Goal: Task Accomplishment & Management: Manage account settings

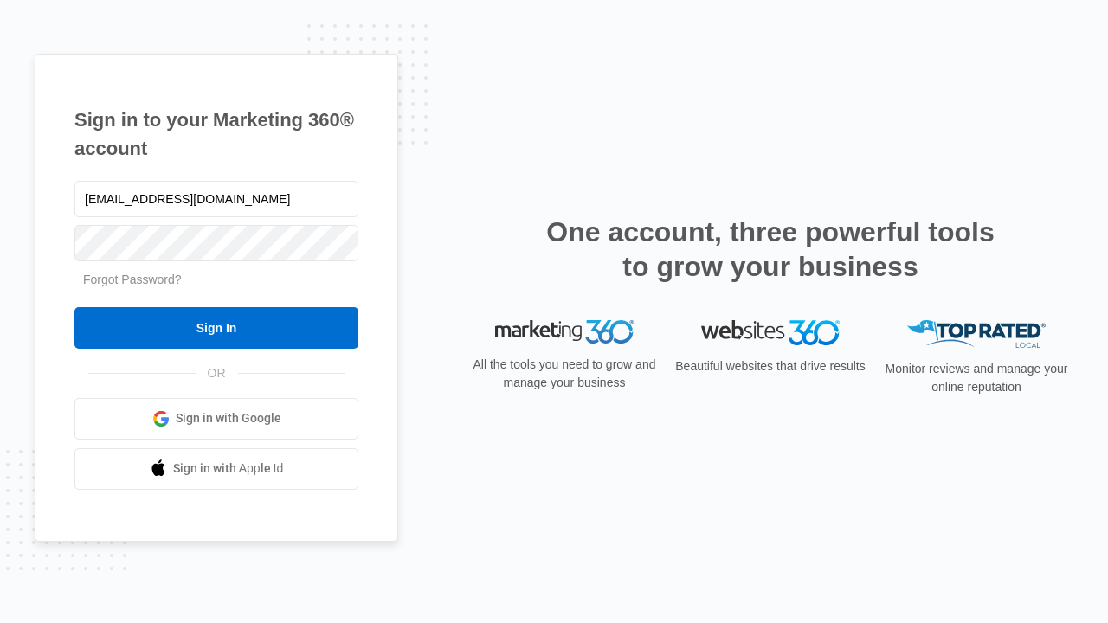
type input "[EMAIL_ADDRESS][DOMAIN_NAME]"
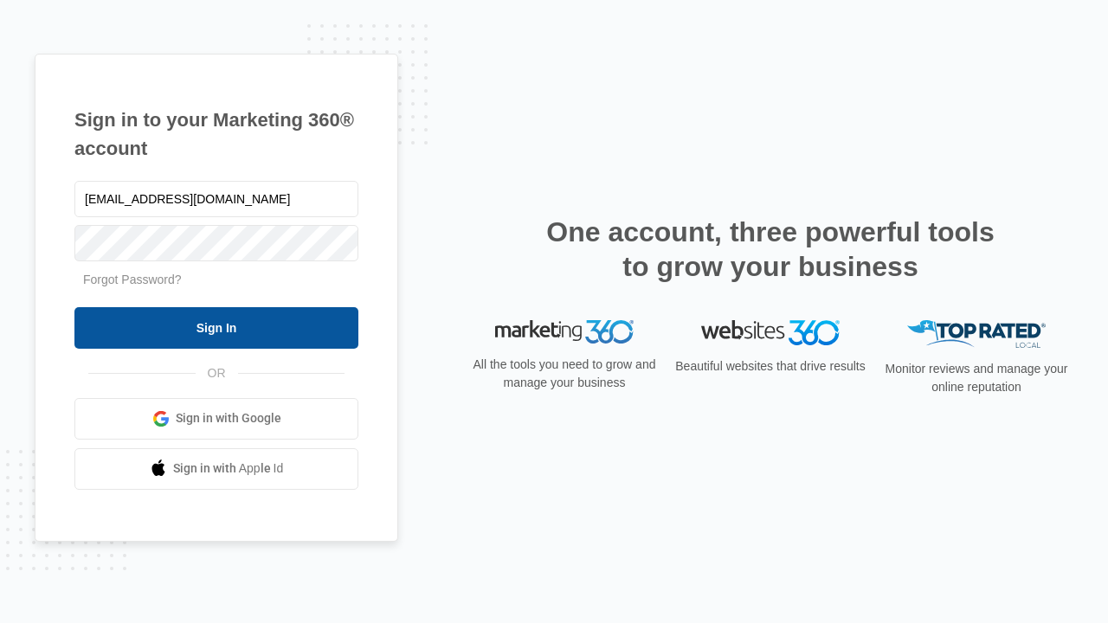
click at [216, 327] on input "Sign In" at bounding box center [216, 328] width 284 height 42
